Goal: Task Accomplishment & Management: Manage account settings

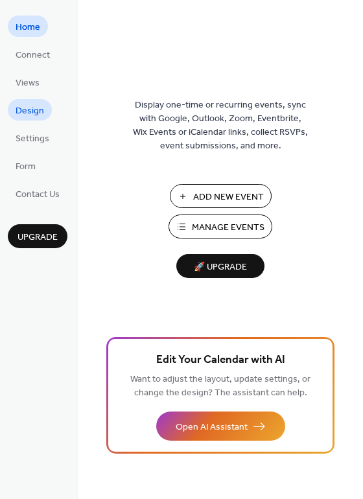
click at [41, 107] on span "Design" at bounding box center [30, 111] width 29 height 14
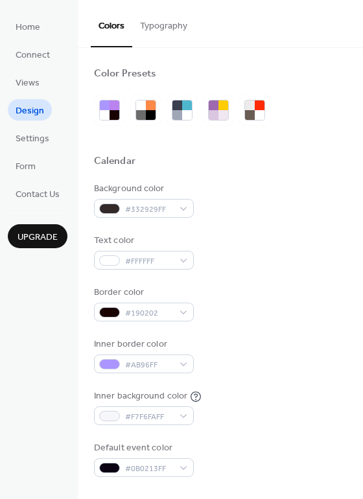
click at [155, 28] on button "Typography" at bounding box center [163, 23] width 63 height 46
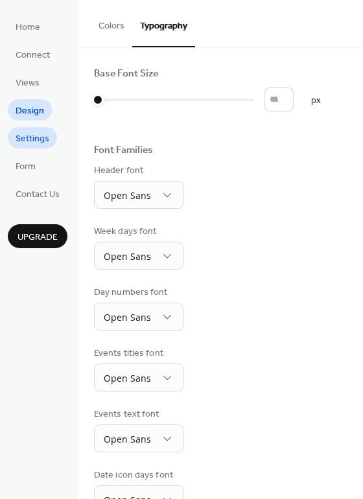
click at [29, 144] on span "Settings" at bounding box center [33, 139] width 34 height 14
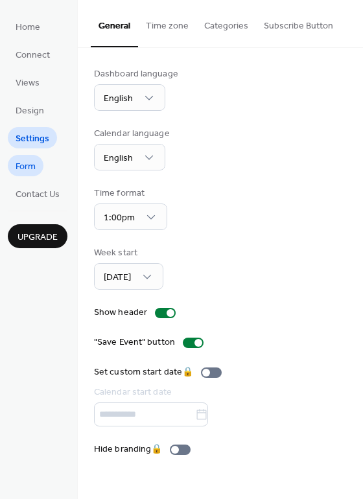
click at [25, 165] on span "Form" at bounding box center [26, 167] width 20 height 14
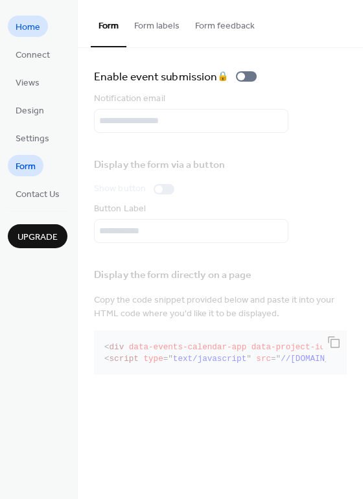
click at [45, 30] on link "Home" at bounding box center [28, 26] width 40 height 21
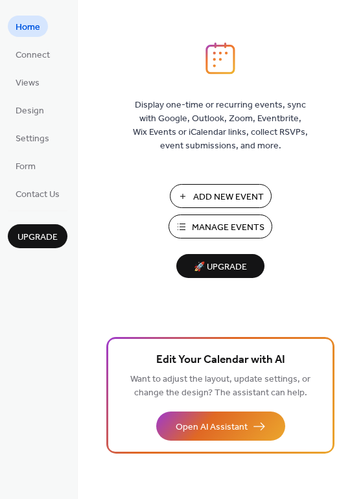
click at [209, 232] on span "Manage Events" at bounding box center [228, 228] width 73 height 14
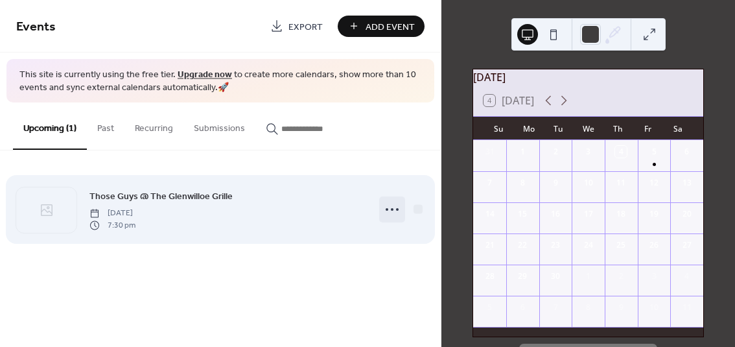
click at [389, 210] on icon at bounding box center [392, 209] width 21 height 21
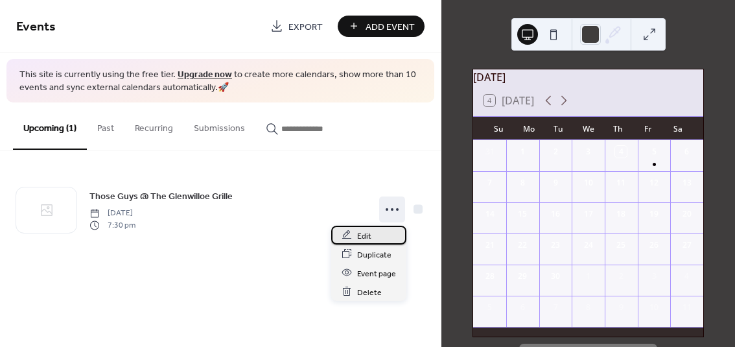
click at [369, 236] on span "Edit" at bounding box center [364, 236] width 14 height 14
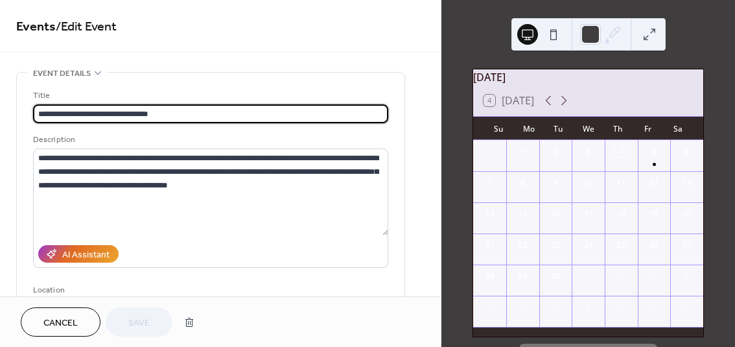
click at [140, 114] on input "**********" at bounding box center [210, 113] width 355 height 19
click at [139, 114] on input "**********" at bounding box center [210, 113] width 355 height 19
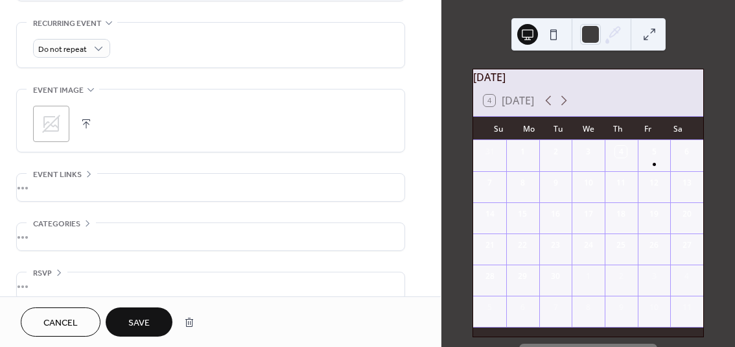
scroll to position [576, 0]
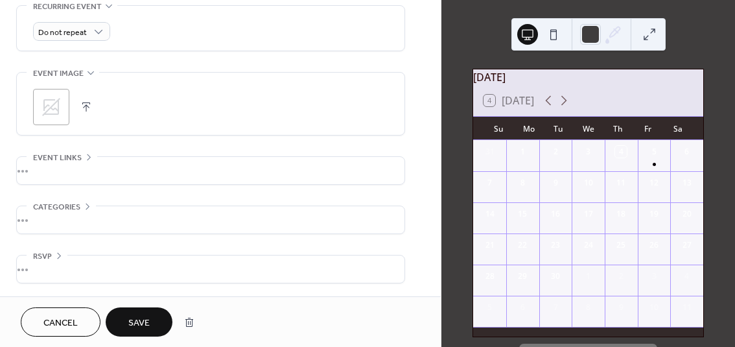
type input "**********"
click at [86, 201] on icon at bounding box center [87, 206] width 10 height 10
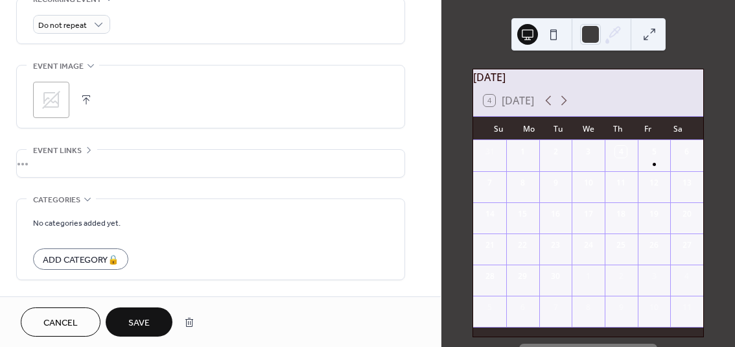
click at [86, 201] on icon at bounding box center [87, 199] width 10 height 10
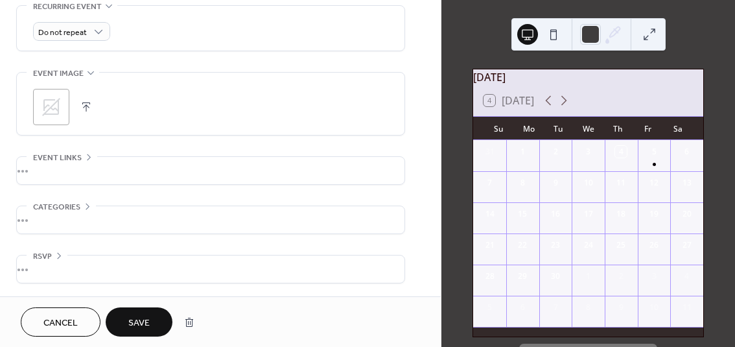
click at [43, 216] on div "•••" at bounding box center [210, 219] width 387 height 27
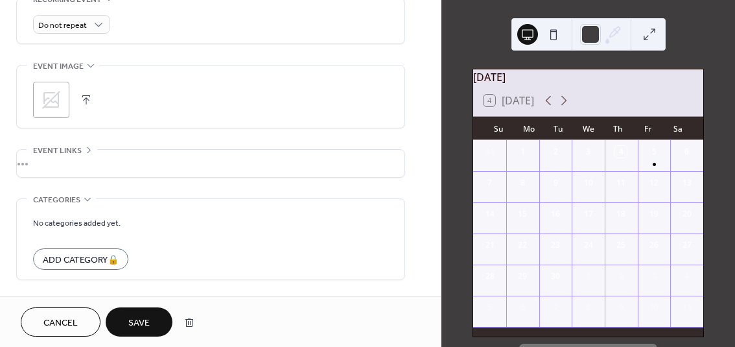
click at [44, 170] on div "•••" at bounding box center [210, 163] width 387 height 27
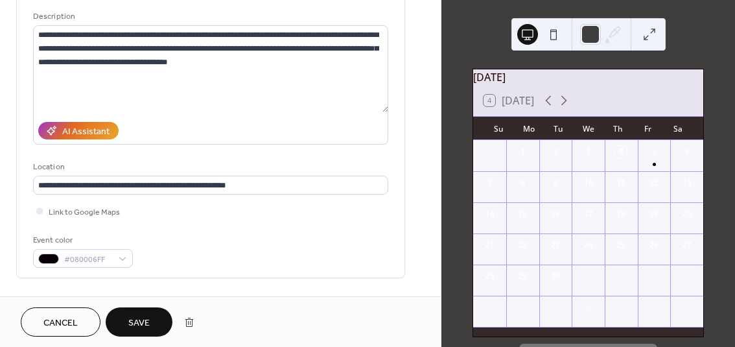
scroll to position [126, 0]
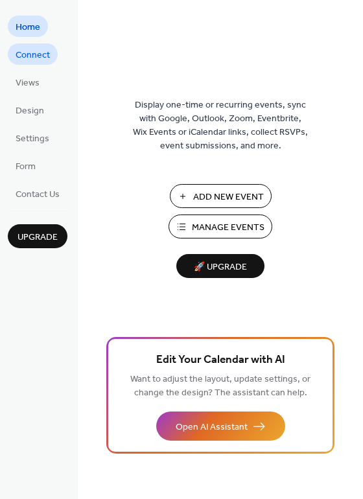
click at [53, 52] on link "Connect" at bounding box center [33, 53] width 50 height 21
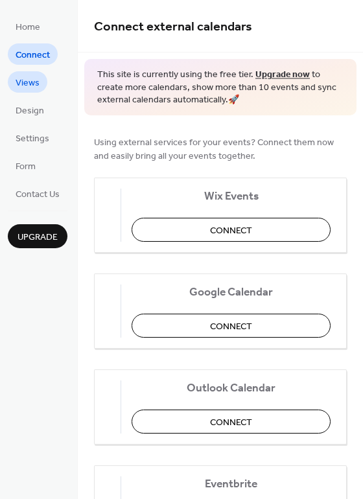
click at [34, 86] on span "Views" at bounding box center [28, 83] width 24 height 14
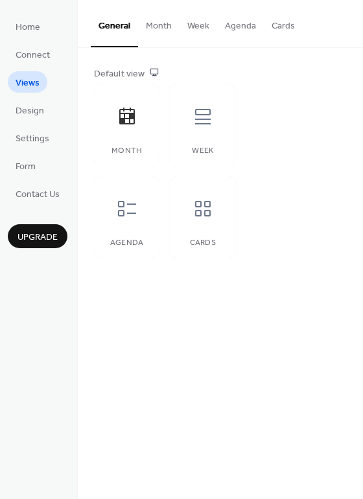
click at [282, 25] on button "Cards" at bounding box center [283, 23] width 39 height 46
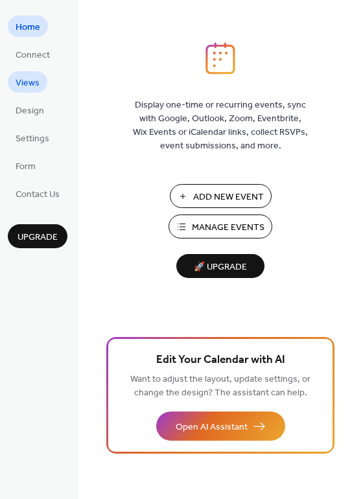
click at [32, 86] on span "Views" at bounding box center [28, 83] width 24 height 14
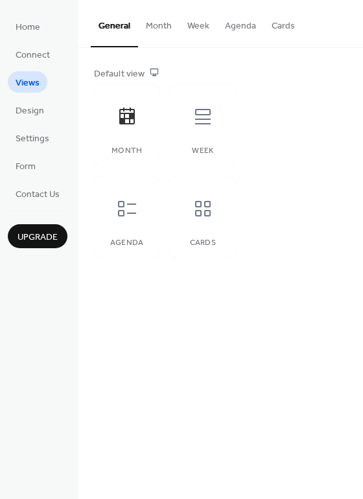
drag, startPoint x: 361, startPoint y: 73, endPoint x: 336, endPoint y: 82, distance: 26.8
click at [336, 82] on div "Default view Month Week Agenda Cards" at bounding box center [220, 162] width 285 height 229
drag, startPoint x: 359, startPoint y: 86, endPoint x: 365, endPoint y: 36, distance: 49.5
click at [362, 48] on div "Default view Month Week Agenda Cards Disabled 🔒 Enabled 🔒 Show weekends Show ev…" at bounding box center [220, 162] width 285 height 229
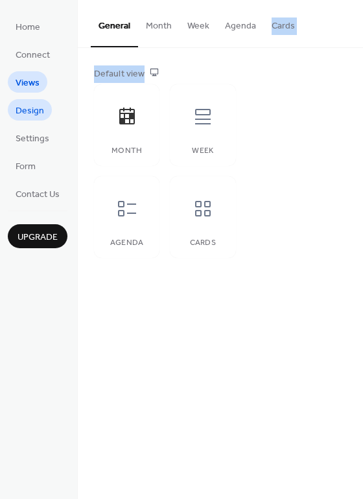
click at [41, 108] on span "Design" at bounding box center [30, 111] width 29 height 14
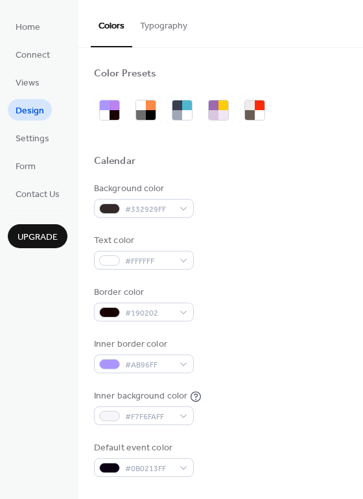
click at [173, 22] on button "Typography" at bounding box center [163, 23] width 63 height 46
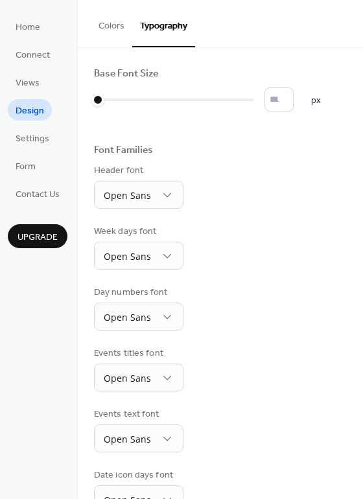
click at [162, 30] on button "Typography" at bounding box center [163, 23] width 63 height 47
click at [36, 139] on span "Settings" at bounding box center [33, 139] width 34 height 14
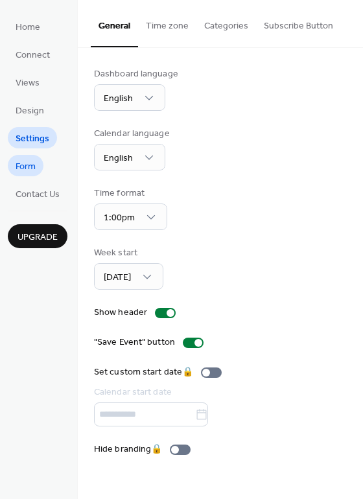
click at [37, 172] on link "Form" at bounding box center [26, 165] width 36 height 21
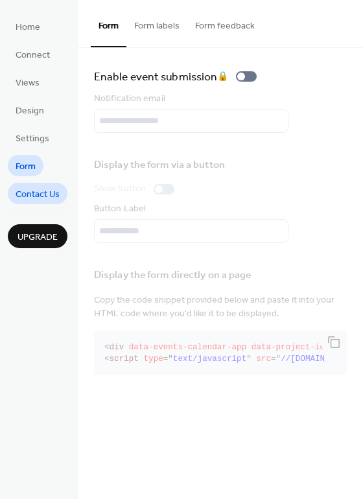
click at [37, 190] on span "Contact Us" at bounding box center [38, 195] width 44 height 14
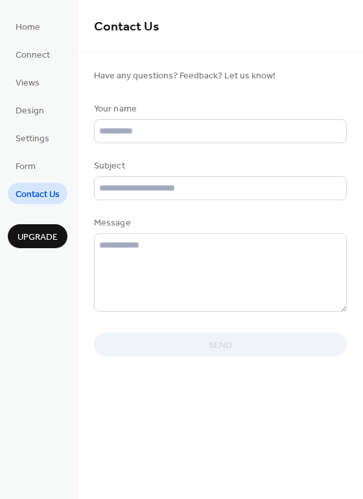
click at [53, 24] on ul "Home Connect Views Design Settings Form Contact Us" at bounding box center [38, 110] width 60 height 188
click at [38, 24] on span "Home" at bounding box center [28, 28] width 25 height 14
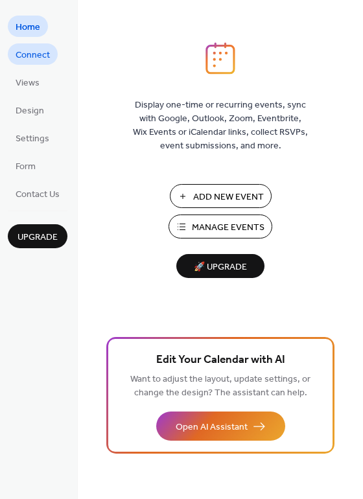
click at [36, 57] on span "Connect" at bounding box center [33, 56] width 34 height 14
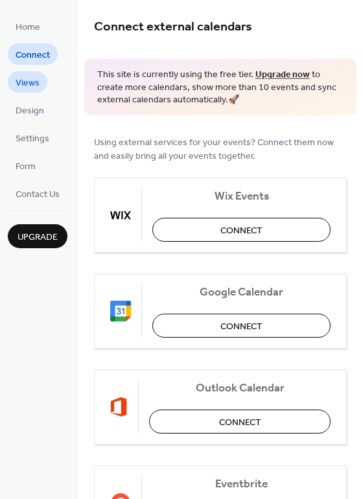
click at [32, 82] on span "Views" at bounding box center [28, 83] width 24 height 14
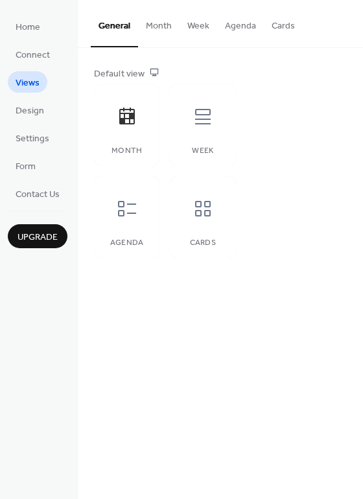
click at [277, 23] on button "Cards" at bounding box center [283, 23] width 39 height 46
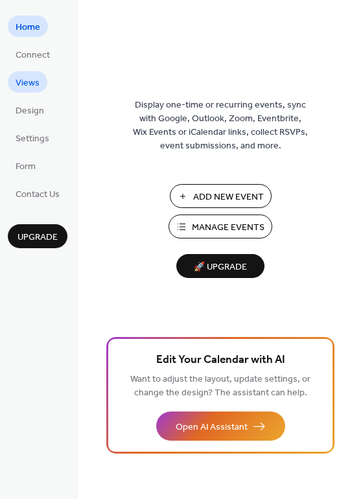
click at [31, 85] on span "Views" at bounding box center [28, 83] width 24 height 14
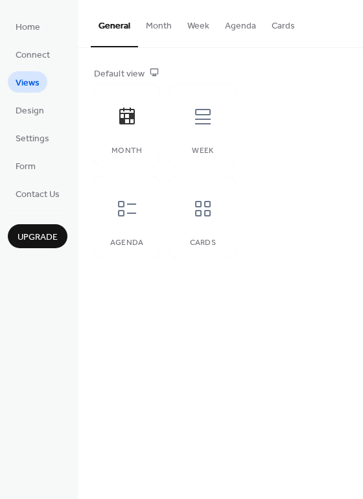
click at [282, 28] on button "Cards" at bounding box center [283, 23] width 39 height 46
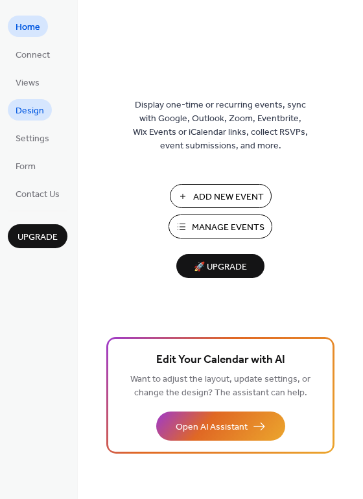
click at [41, 112] on span "Design" at bounding box center [30, 111] width 29 height 14
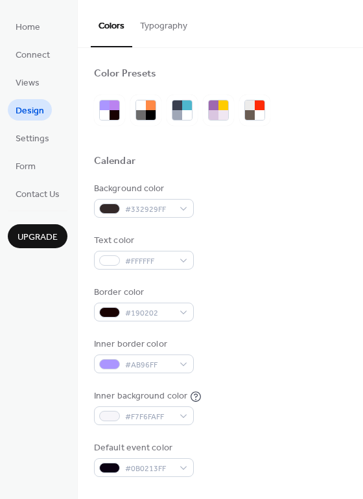
click at [172, 28] on button "Typography" at bounding box center [163, 23] width 63 height 46
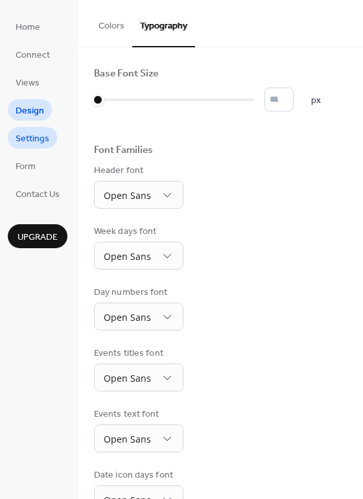
click at [27, 132] on span "Settings" at bounding box center [33, 139] width 34 height 14
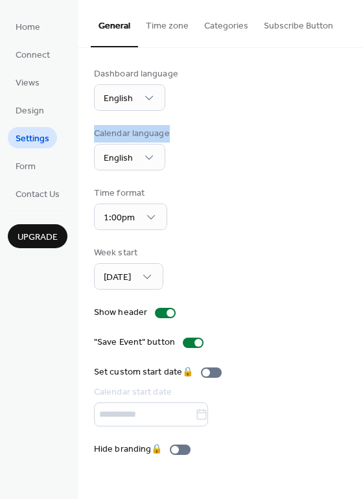
drag, startPoint x: 360, startPoint y: 94, endPoint x: 358, endPoint y: 135, distance: 40.9
click at [358, 135] on div "Dashboard language English Calendar language English Time format 1:00pm Week st…" at bounding box center [220, 262] width 285 height 428
click at [358, 128] on div "Dashboard language English Calendar language English Time format 1:00pm Week st…" at bounding box center [220, 262] width 285 height 428
drag, startPoint x: 358, startPoint y: 129, endPoint x: 365, endPoint y: 116, distance: 14.5
click at [362, 116] on div "Dashboard language English Calendar language English Time format 1:00pm Week st…" at bounding box center [220, 262] width 285 height 428
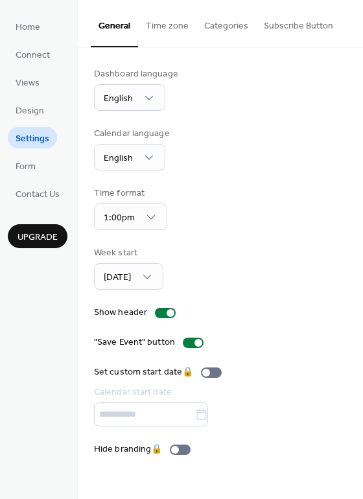
drag, startPoint x: 358, startPoint y: 111, endPoint x: 362, endPoint y: 101, distance: 11.1
click at [362, 101] on div "Dashboard language English Calendar language English Time format 1:00pm Week st…" at bounding box center [220, 262] width 285 height 428
drag, startPoint x: 359, startPoint y: 98, endPoint x: 362, endPoint y: 85, distance: 14.0
click at [362, 84] on div "Dashboard language English Calendar language English Time format 1:00pm Week st…" at bounding box center [220, 262] width 285 height 428
click at [283, 183] on div "Dashboard language English Calendar language English Time format 1:00pm Week st…" at bounding box center [220, 261] width 253 height 389
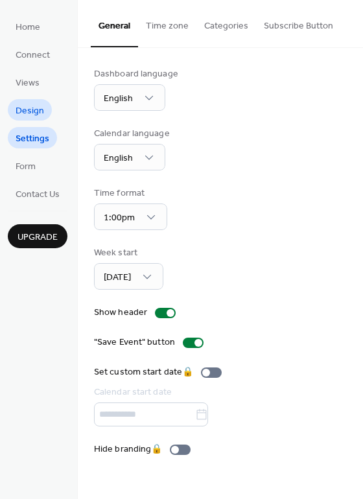
click at [33, 106] on span "Design" at bounding box center [30, 111] width 29 height 14
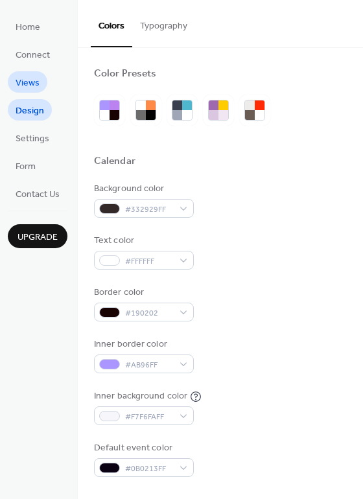
click at [43, 85] on link "Views" at bounding box center [28, 81] width 40 height 21
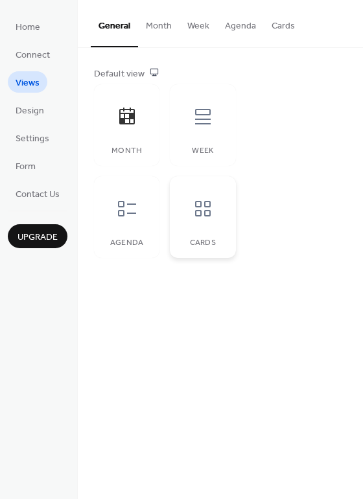
click at [209, 212] on icon at bounding box center [203, 209] width 16 height 16
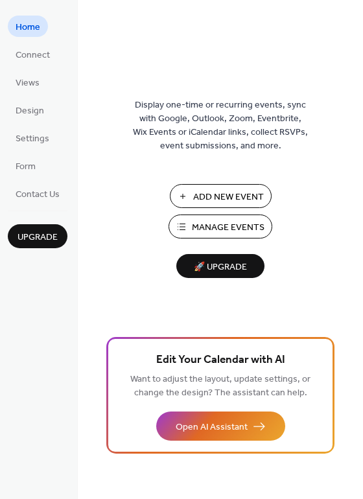
click at [53, 88] on ul "Home Connect Views Design Settings Form Contact Us" at bounding box center [38, 110] width 60 height 188
click at [33, 85] on span "Views" at bounding box center [28, 83] width 24 height 14
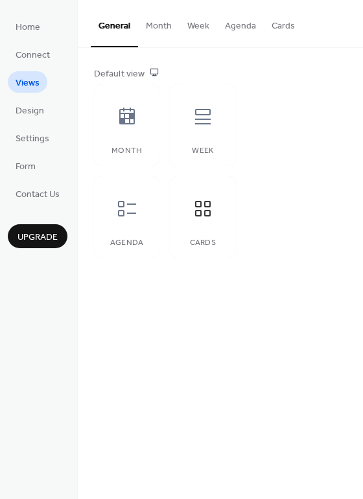
click at [159, 29] on button "Month" at bounding box center [158, 23] width 41 height 46
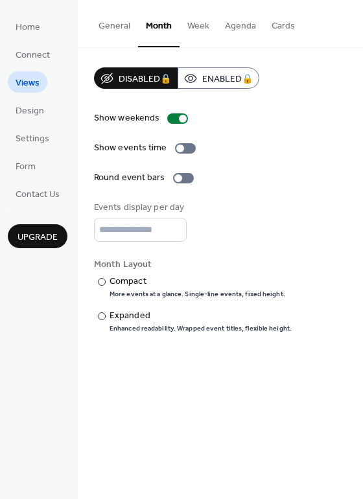
drag, startPoint x: 358, startPoint y: 100, endPoint x: 337, endPoint y: 312, distance: 213.5
click at [337, 321] on div "Disabled 🔒 Enabled 🔒 Show weekends Show events time Round event bars Events dis…" at bounding box center [220, 200] width 285 height 304
click at [102, 284] on div at bounding box center [102, 282] width 8 height 8
click at [224, 247] on div "Show weekends Show events time Round event bars Events display per day * Month …" at bounding box center [220, 222] width 253 height 222
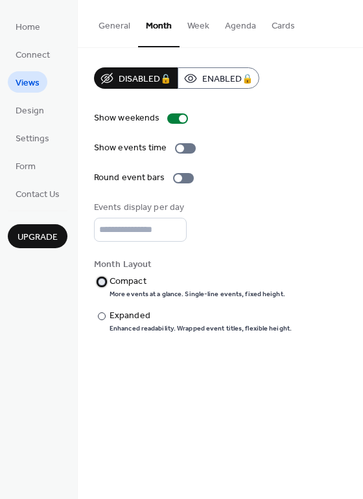
click at [105, 284] on div at bounding box center [102, 282] width 8 height 8
click at [182, 269] on div "Month Layout" at bounding box center [219, 265] width 250 height 14
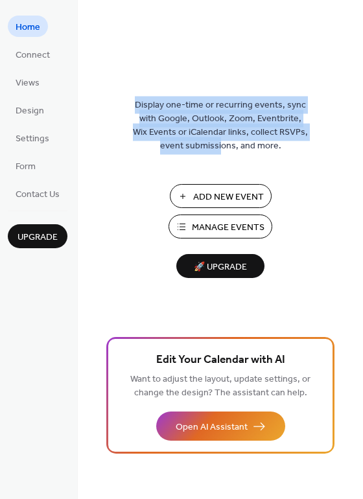
drag, startPoint x: 0, startPoint y: 0, endPoint x: 219, endPoint y: 154, distance: 267.4
click at [219, 154] on div "Display one-time or recurring events, sync with Google, Outlook, Zoom, Eventbri…" at bounding box center [220, 249] width 285 height 499
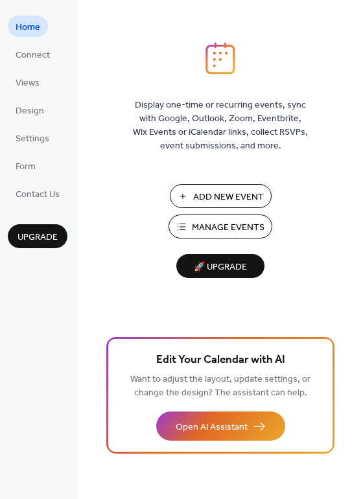
click at [295, 183] on div "Display one-time or recurring events, sync with Google, Outlook, Zoom, Eventbri…" at bounding box center [220, 270] width 285 height 457
click at [220, 227] on span "Manage Events" at bounding box center [228, 228] width 73 height 14
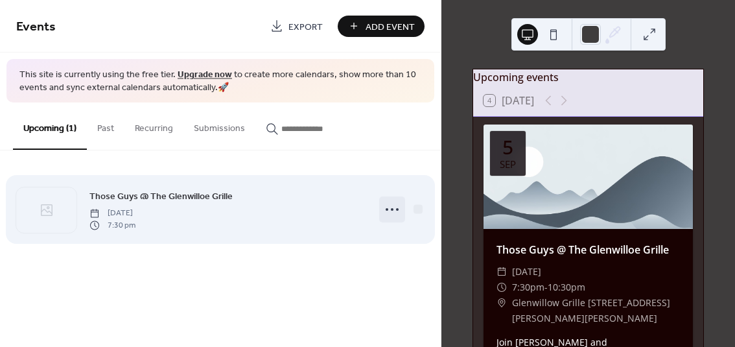
click at [391, 204] on icon at bounding box center [392, 209] width 21 height 21
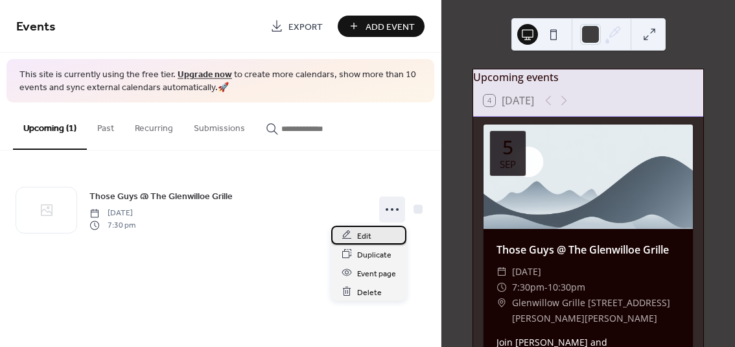
click at [371, 232] on div "Edit" at bounding box center [368, 234] width 75 height 19
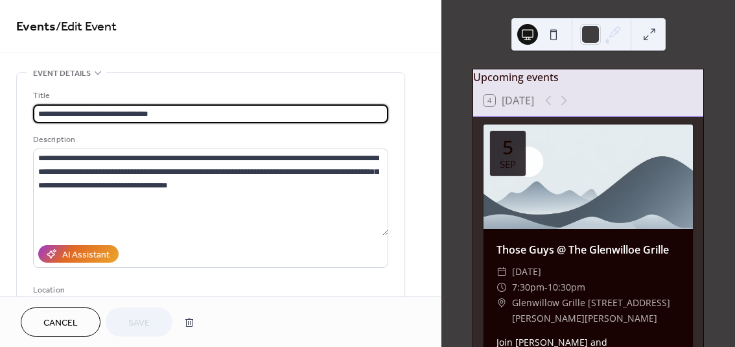
click at [141, 113] on input "**********" at bounding box center [210, 113] width 355 height 19
type input "**********"
click at [214, 136] on div "Description" at bounding box center [209, 140] width 352 height 14
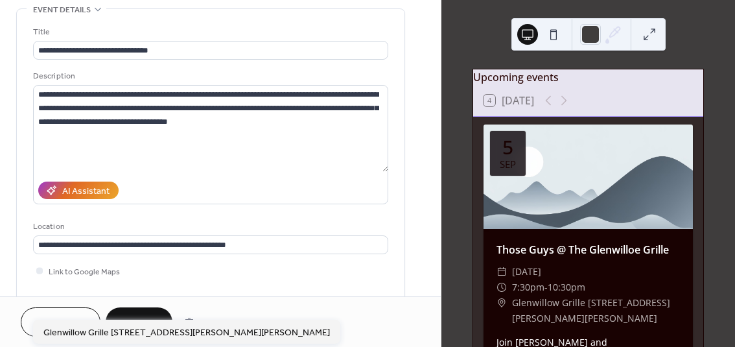
drag, startPoint x: 136, startPoint y: 290, endPoint x: 135, endPoint y: 317, distance: 27.9
click at [134, 316] on div "**********" at bounding box center [210, 173] width 387 height 328
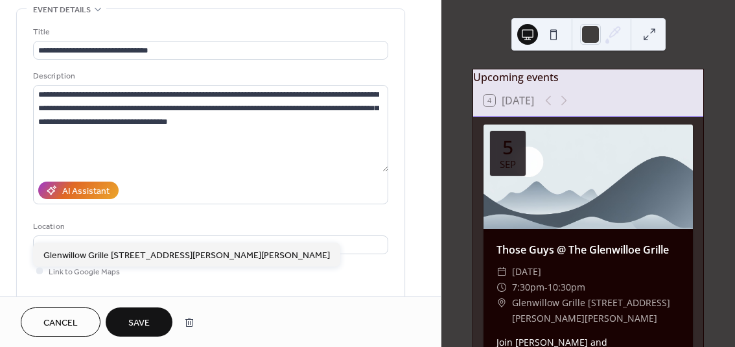
scroll to position [121, 0]
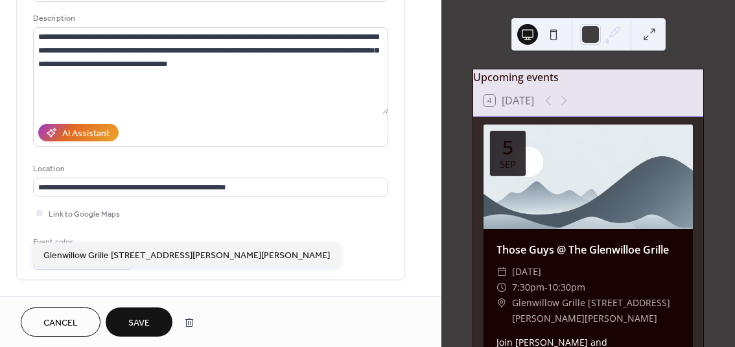
click at [135, 317] on span "Save" at bounding box center [138, 323] width 21 height 14
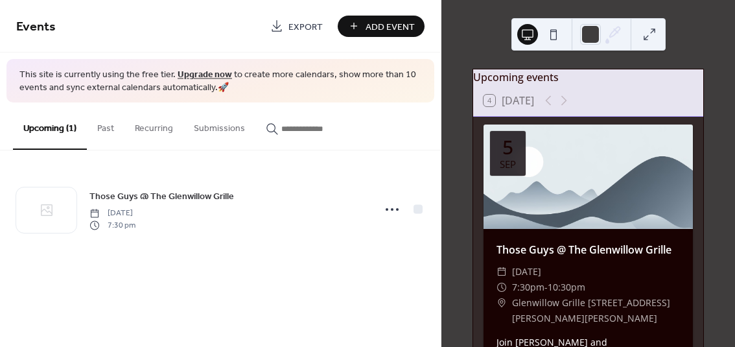
click at [222, 126] on button "Submissions" at bounding box center [219, 125] width 72 height 46
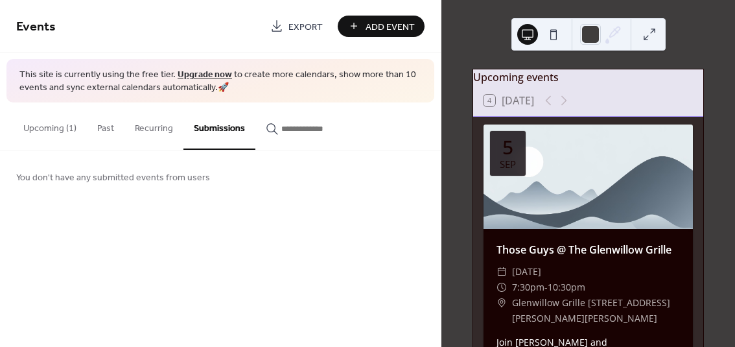
click at [163, 125] on button "Recurring" at bounding box center [153, 125] width 59 height 46
click at [107, 128] on button "Past" at bounding box center [106, 125] width 38 height 46
click at [56, 131] on button "Upcoming (1)" at bounding box center [50, 125] width 74 height 46
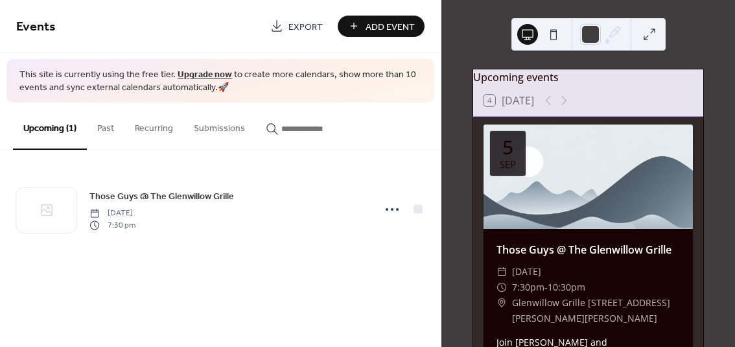
click at [376, 25] on span "Add Event" at bounding box center [389, 27] width 49 height 14
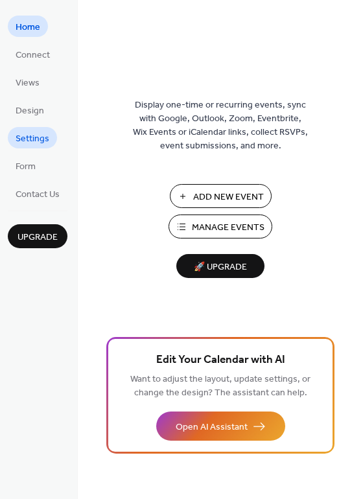
click at [34, 143] on span "Settings" at bounding box center [33, 139] width 34 height 14
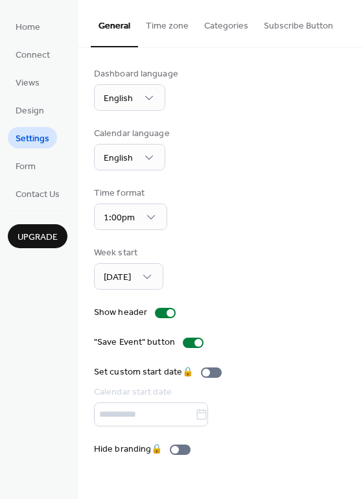
click at [234, 21] on button "Categories" at bounding box center [226, 23] width 60 height 46
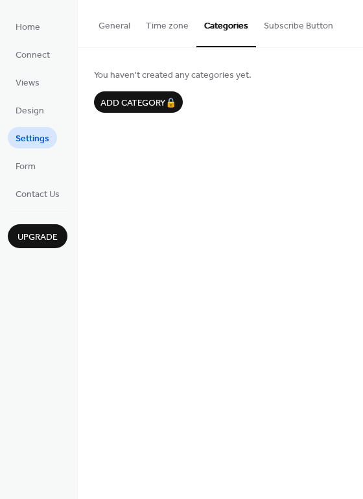
click at [282, 26] on button "Subscribe Button" at bounding box center [298, 23] width 85 height 46
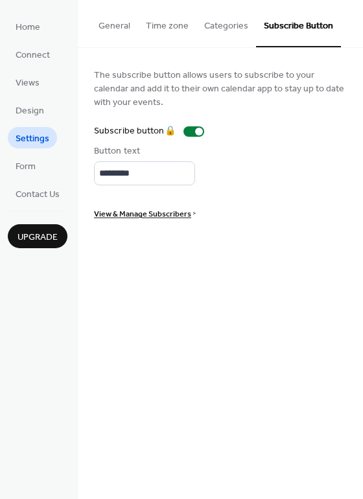
click at [117, 23] on button "General" at bounding box center [114, 23] width 47 height 46
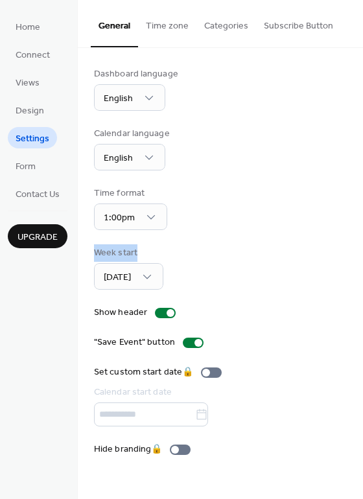
drag, startPoint x: 356, startPoint y: 81, endPoint x: 347, endPoint y: 273, distance: 192.6
click at [347, 273] on div "Dashboard language English Calendar language English Time format 1:00pm Week st…" at bounding box center [220, 262] width 285 height 428
click at [346, 277] on div "Dashboard language English Calendar language English Time format 1:00pm Week st…" at bounding box center [220, 262] width 285 height 428
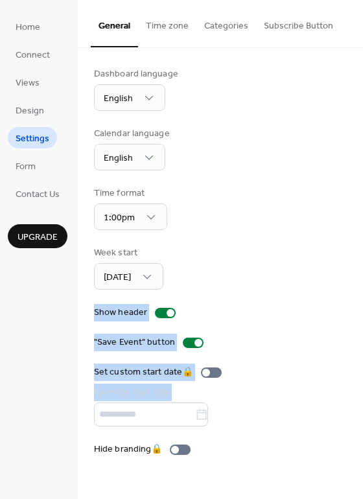
drag, startPoint x: 322, startPoint y: 254, endPoint x: 317, endPoint y: 409, distance: 154.9
click at [317, 409] on div "Dashboard language English Calendar language English Time format 1:00pm Week st…" at bounding box center [220, 261] width 253 height 389
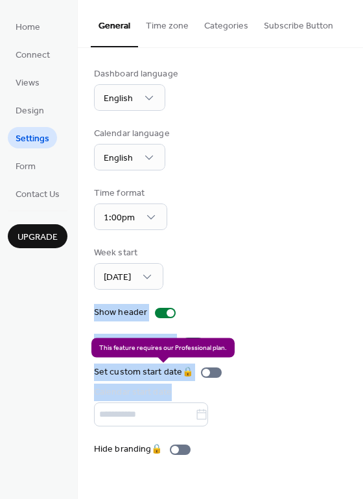
click at [212, 373] on div "Set custom start date 🔒 Calendar start date" at bounding box center [160, 395] width 133 height 61
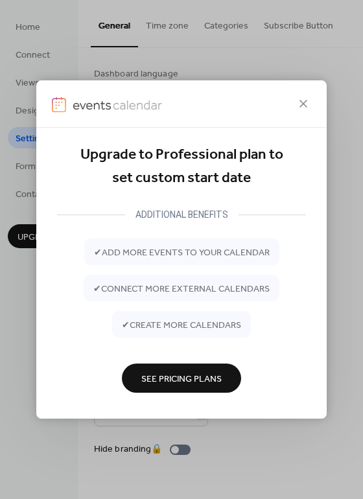
click at [198, 380] on span "See Pricing Plans" at bounding box center [181, 379] width 80 height 14
